Goal: Find specific fact: Find specific fact

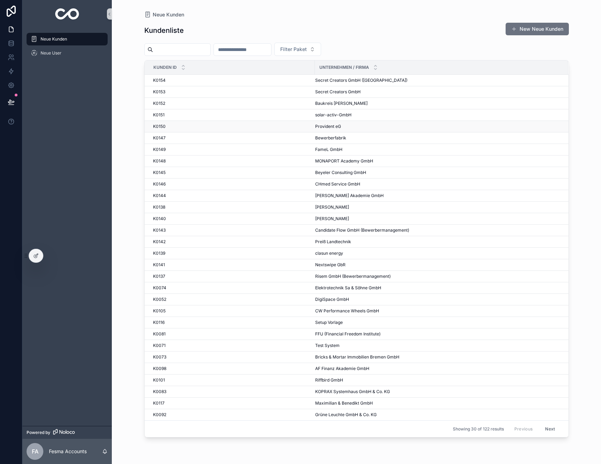
click at [245, 125] on div "K0150 K0150" at bounding box center [231, 127] width 157 height 6
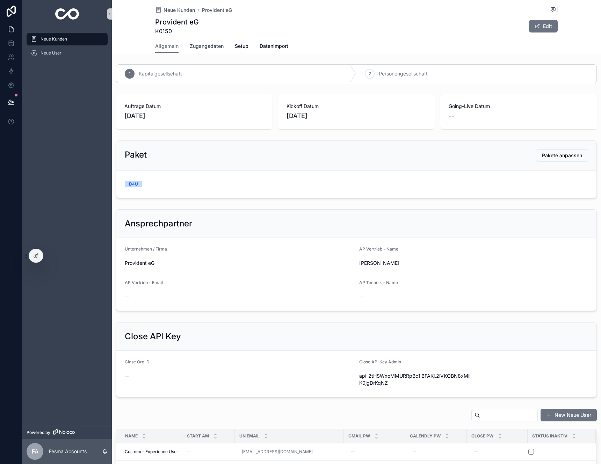
click at [213, 49] on span "Zugangsdaten" at bounding box center [207, 46] width 34 height 7
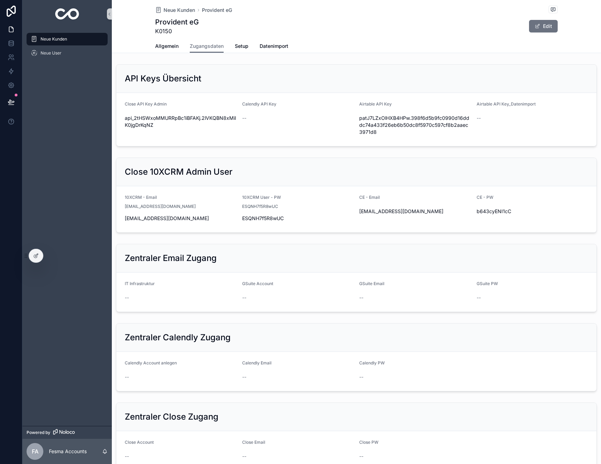
click at [223, 234] on div "Close 10XCRM Admin User 10XCRM - Email [EMAIL_ADDRESS][DOMAIN_NAME] [EMAIL_ADDR…" at bounding box center [356, 195] width 489 height 81
click at [257, 221] on span "ESQNH7f5R8wUC" at bounding box center [298, 218] width 112 height 7
copy div "ESQNH7f5R8wUC"
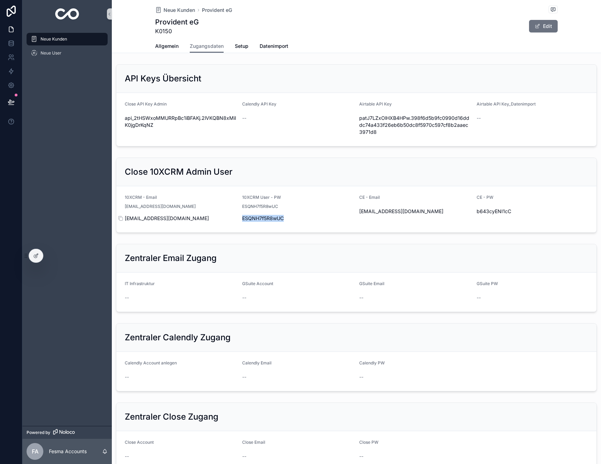
click at [155, 221] on span "[EMAIL_ADDRESS][DOMAIN_NAME]" at bounding box center [181, 218] width 112 height 7
copy div "[EMAIL_ADDRESS][DOMAIN_NAME]"
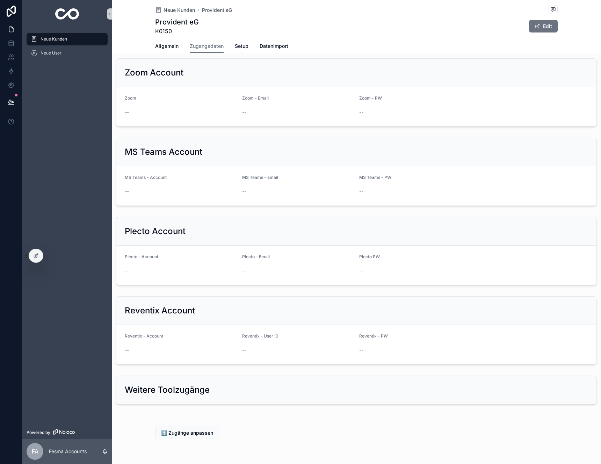
scroll to position [525, 0]
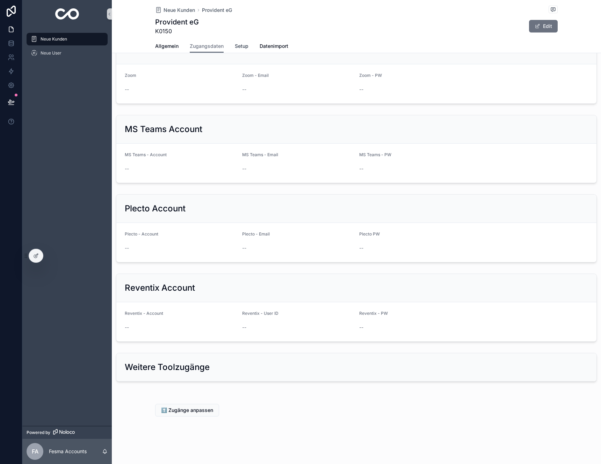
click at [235, 46] on span "Setup" at bounding box center [242, 46] width 14 height 7
